Goal: Information Seeking & Learning: Learn about a topic

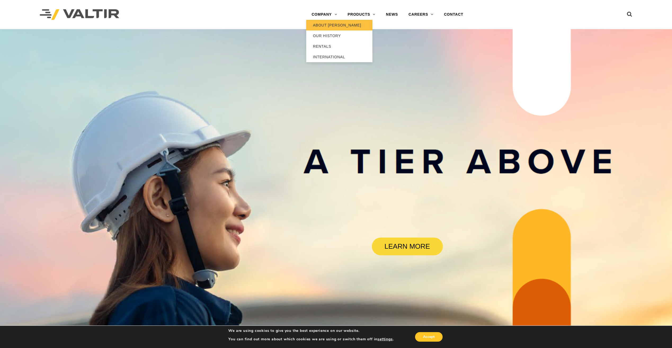
click at [334, 25] on link "ABOUT [PERSON_NAME]" at bounding box center [339, 25] width 66 height 11
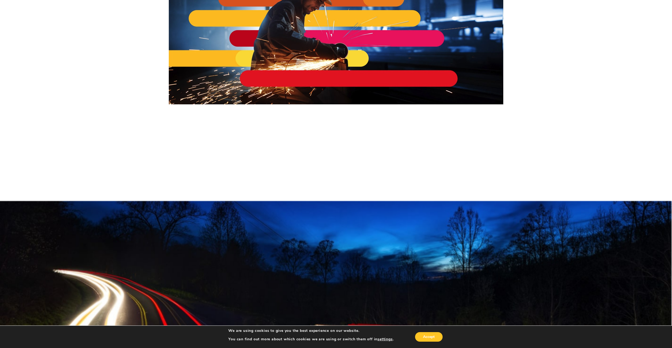
scroll to position [71, 0]
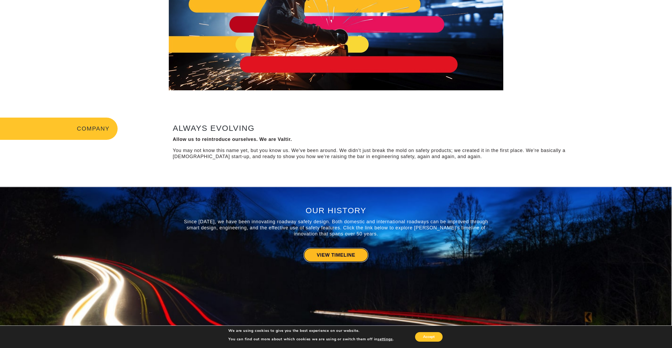
click at [345, 251] on link "VIEW TIMELINE" at bounding box center [336, 255] width 65 height 14
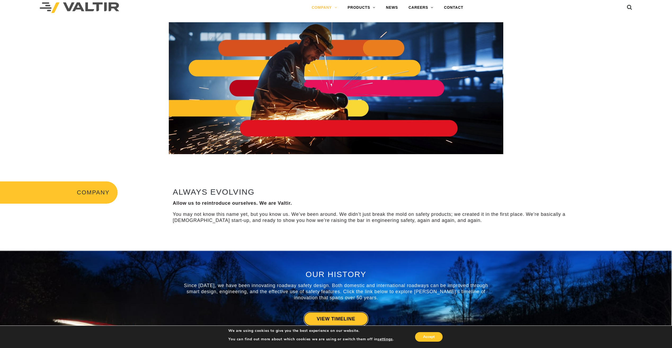
scroll to position [0, 0]
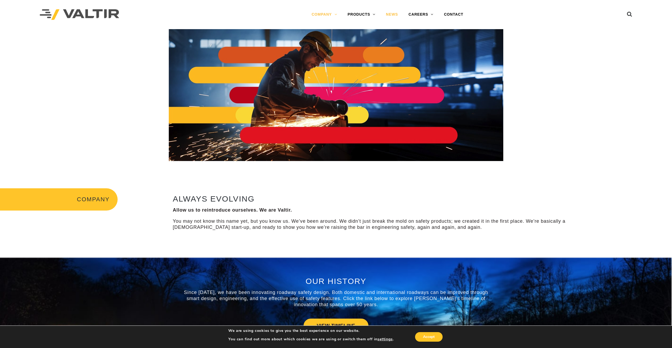
click at [395, 15] on link "NEWS" at bounding box center [392, 14] width 23 height 11
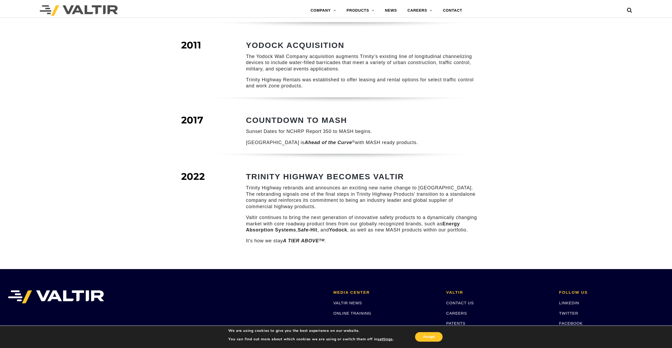
scroll to position [636, 0]
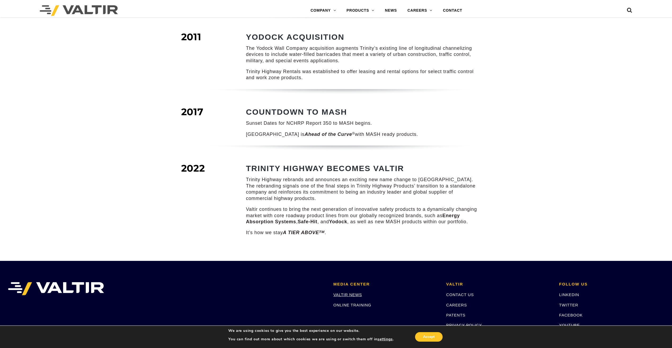
click at [337, 293] on link "VALTIR NEWS" at bounding box center [347, 295] width 29 height 5
